Goal: Task Accomplishment & Management: Manage account settings

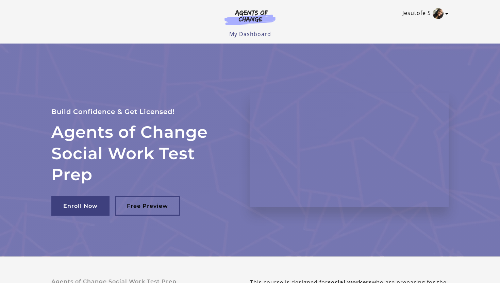
click at [447, 13] on icon "Toggle menu" at bounding box center [446, 13] width 3 height 5
click at [422, 25] on link "My Account" at bounding box center [421, 25] width 60 height 12
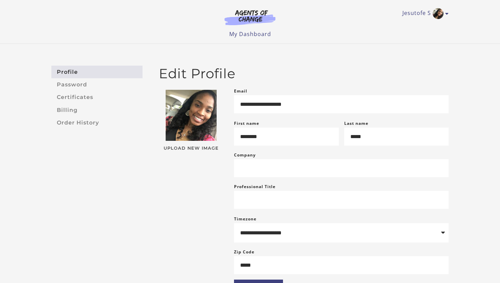
click at [194, 148] on span "Upload New Image" at bounding box center [191, 148] width 64 height 4
click at [159, 151] on input "Upload New Image" at bounding box center [159, 151] width 0 height 0
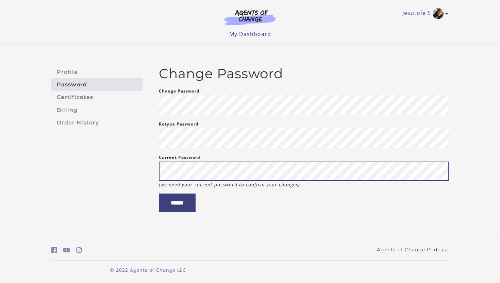
click at [152, 170] on main "Change Password Change Password Retype Password Current Password (we need your …" at bounding box center [301, 139] width 306 height 147
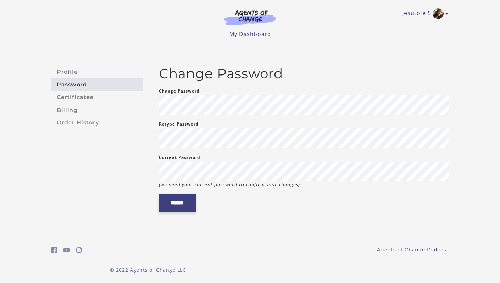
click at [179, 207] on input "******" at bounding box center [177, 203] width 37 height 19
